Goal: Transaction & Acquisition: Purchase product/service

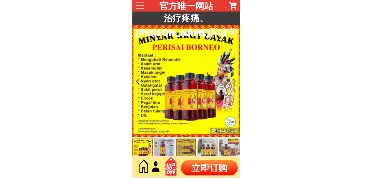
drag, startPoint x: 0, startPoint y: 0, endPoint x: 198, endPoint y: 168, distance: 259.6
click at [198, 168] on p "立即订购" at bounding box center [209, 167] width 57 height 15
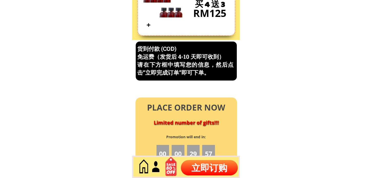
scroll to position [2194, 0]
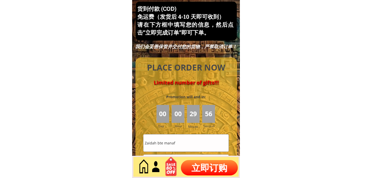
click at [184, 145] on input "Zaidah bte manaf" at bounding box center [185, 142] width 85 height 17
paste input "Chin Oppo"
type input "Chin Oppo"
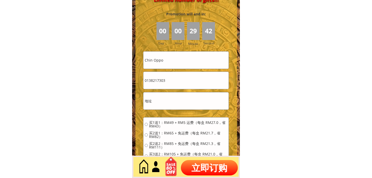
scroll to position [2280, 0]
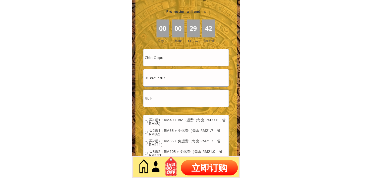
click at [176, 80] on input "0138217303" at bounding box center [185, 77] width 85 height 17
paste input "790808105032"
click at [182, 78] on input "790808105032" at bounding box center [185, 77] width 85 height 17
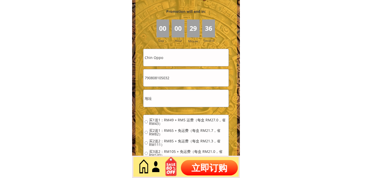
click at [182, 78] on input "790808105032" at bounding box center [185, 77] width 85 height 17
paste input "0105045905"
type input "0105045905"
click at [176, 101] on input "text" at bounding box center [185, 98] width 85 height 17
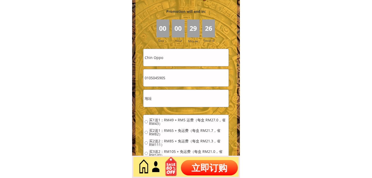
click at [176, 101] on input "text" at bounding box center [185, 98] width 85 height 17
paste input "N033 kg GU"
type input "N033 kg GU"
click at [172, 120] on span "买1送1：RM49 + RM5 运费（每盒 RM27.0，省 RM43）" at bounding box center [188, 121] width 78 height 7
radio input "true"
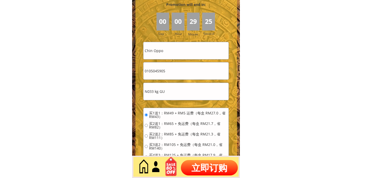
scroll to position [2336, 0]
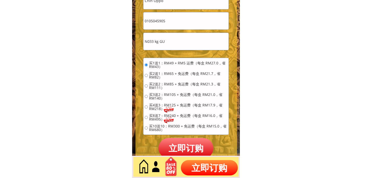
click at [184, 146] on p "立即订购" at bounding box center [186, 148] width 55 height 20
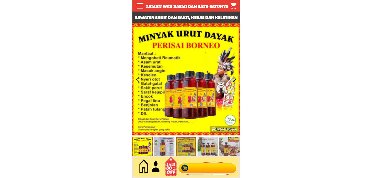
click at [229, 170] on div at bounding box center [207, 167] width 62 height 17
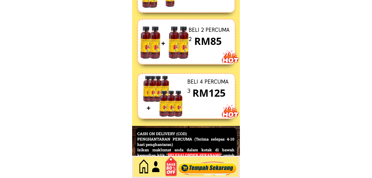
scroll to position [2226, 0]
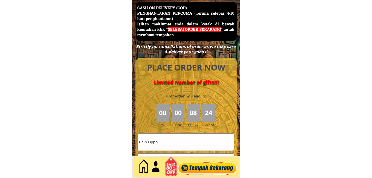
click at [181, 139] on input "Chin Oppo" at bounding box center [186, 142] width 96 height 17
paste input "Rahiman talin"
type input "Rahiman talin"
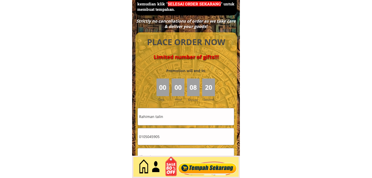
scroll to position [2283, 0]
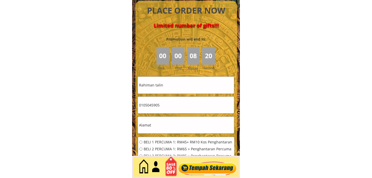
click at [168, 104] on input "0105045905" at bounding box center [186, 105] width 96 height 17
paste input "1013860670"
type input "1013860670"
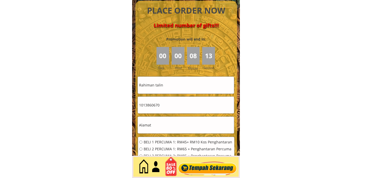
click at [164, 129] on input "text" at bounding box center [186, 125] width 96 height 17
paste input "4821 kg kantan sg tekali ulu langat [GEOGRAPHIC_DATA]"
type input "4821 kg kantan sg tekali ulu langat [GEOGRAPHIC_DATA]"
click at [163, 141] on span "BELI 1 PERCUMA 1: RM45+ RM10 Kos Penghantaran" at bounding box center [188, 142] width 89 height 4
radio input "true"
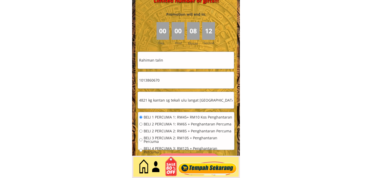
scroll to position [2340, 0]
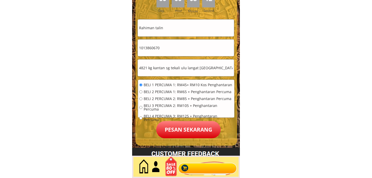
click at [168, 124] on p "Pesan sekarang" at bounding box center [188, 129] width 64 height 17
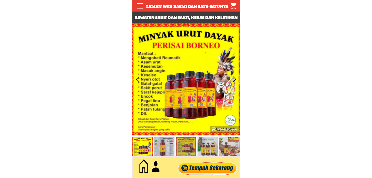
click at [205, 160] on div at bounding box center [207, 167] width 62 height 17
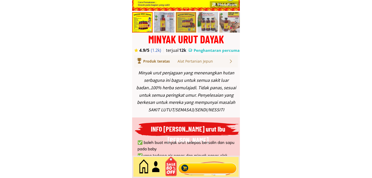
click at [203, 164] on div at bounding box center [207, 167] width 62 height 17
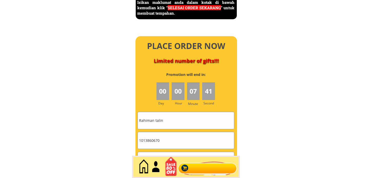
scroll to position [2283, 0]
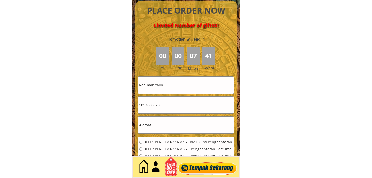
click at [174, 98] on input "1013860670" at bounding box center [186, 105] width 96 height 17
paste input "0108914371"
type input "0108914371"
click at [177, 84] on input "Rahiman talin" at bounding box center [186, 85] width 96 height 17
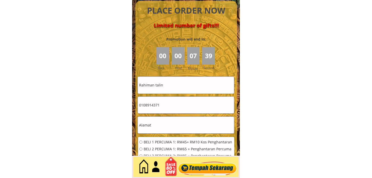
click at [177, 84] on input "Rahiman talin" at bounding box center [186, 85] width 96 height 17
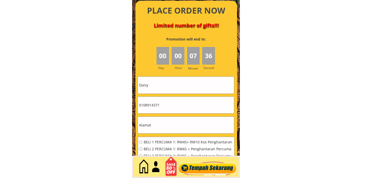
type input "Daisy"
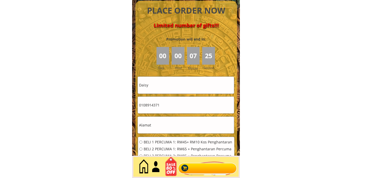
click at [160, 119] on input "text" at bounding box center [186, 125] width 96 height 17
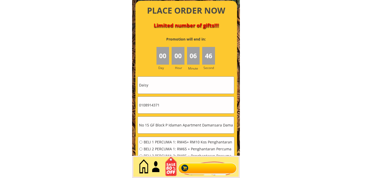
type input "No 15 GF Block P Idaman Apartment Damansara Damai"
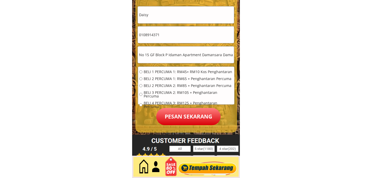
scroll to position [2368, 0]
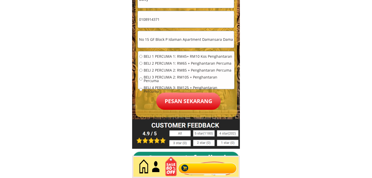
click at [180, 56] on span "BELI 1 PERCUMA 1: RM45+ RM10 Kos Penghantaran" at bounding box center [188, 57] width 89 height 4
radio input "true"
click at [185, 103] on p "Pesan sekarang" at bounding box center [188, 101] width 64 height 17
